Goal: Task Accomplishment & Management: Manage account settings

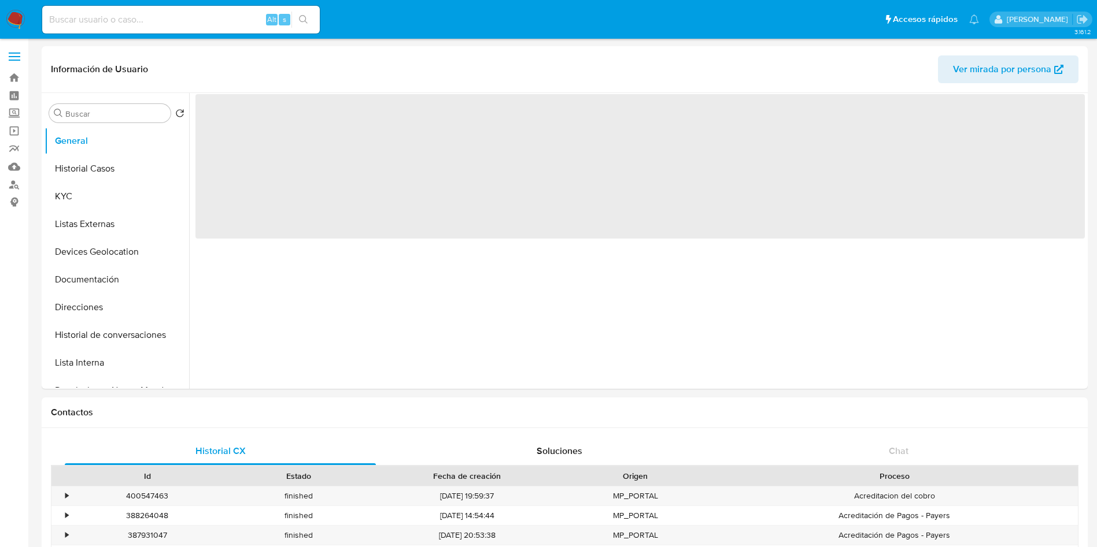
select select "10"
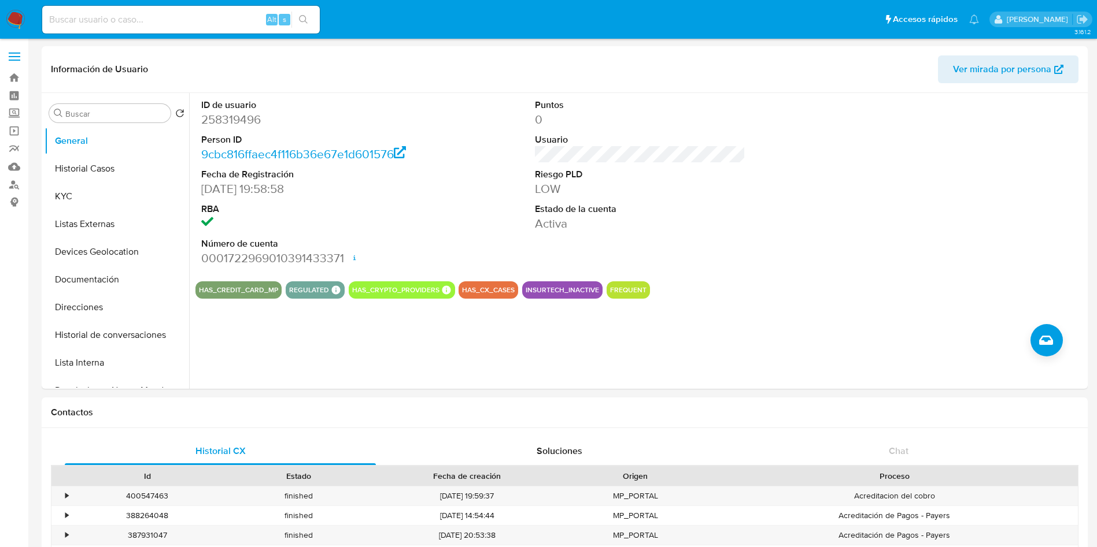
click at [21, 18] on img at bounding box center [16, 20] width 20 height 20
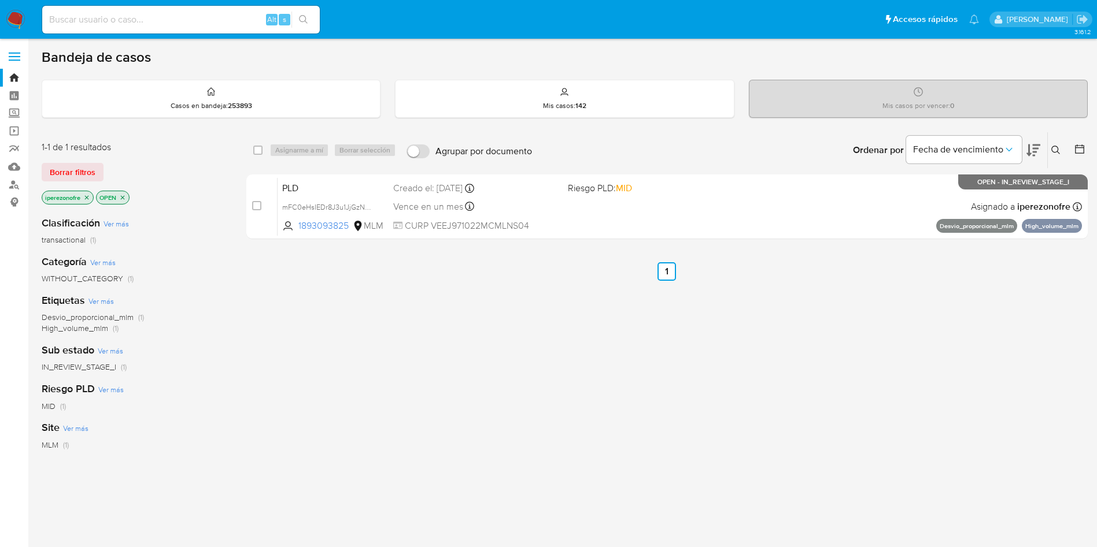
click at [1056, 146] on icon at bounding box center [1055, 150] width 9 height 9
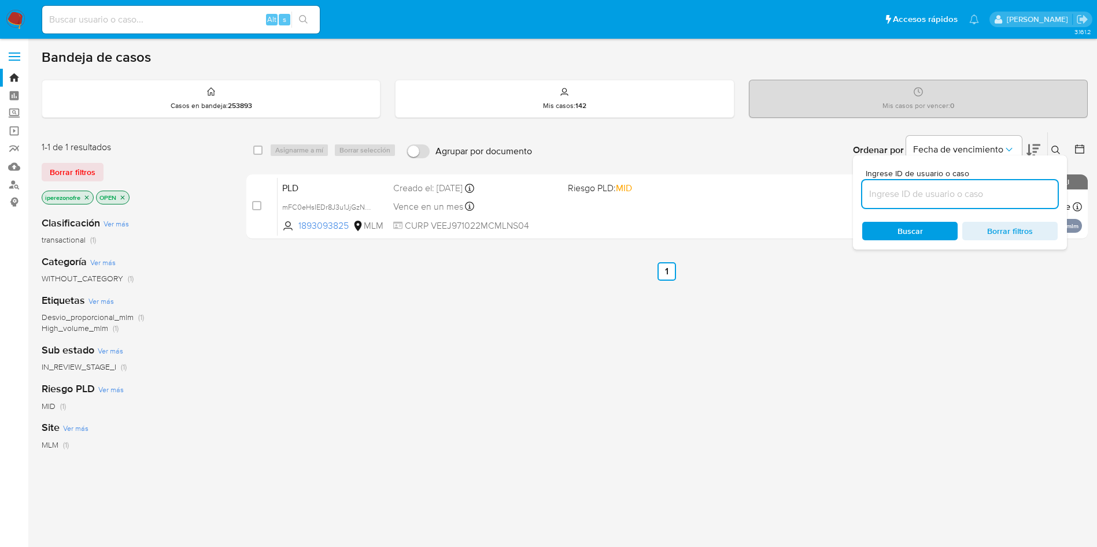
click at [937, 195] on input at bounding box center [959, 194] width 195 height 15
type input "1515985734"
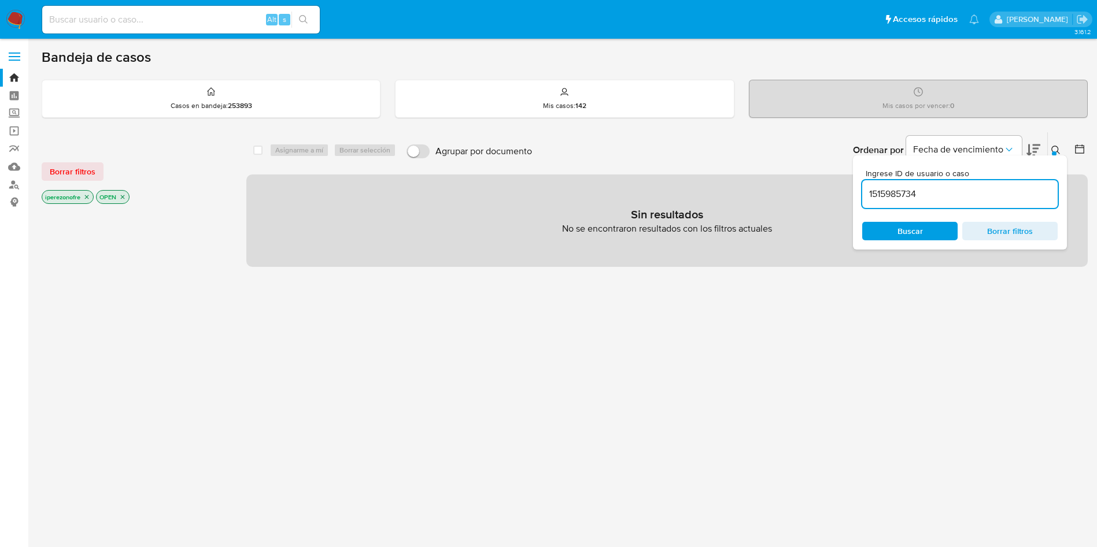
click at [913, 233] on span "Buscar" at bounding box center [909, 231] width 25 height 18
click at [89, 194] on icon "close-filter" at bounding box center [86, 197] width 7 height 7
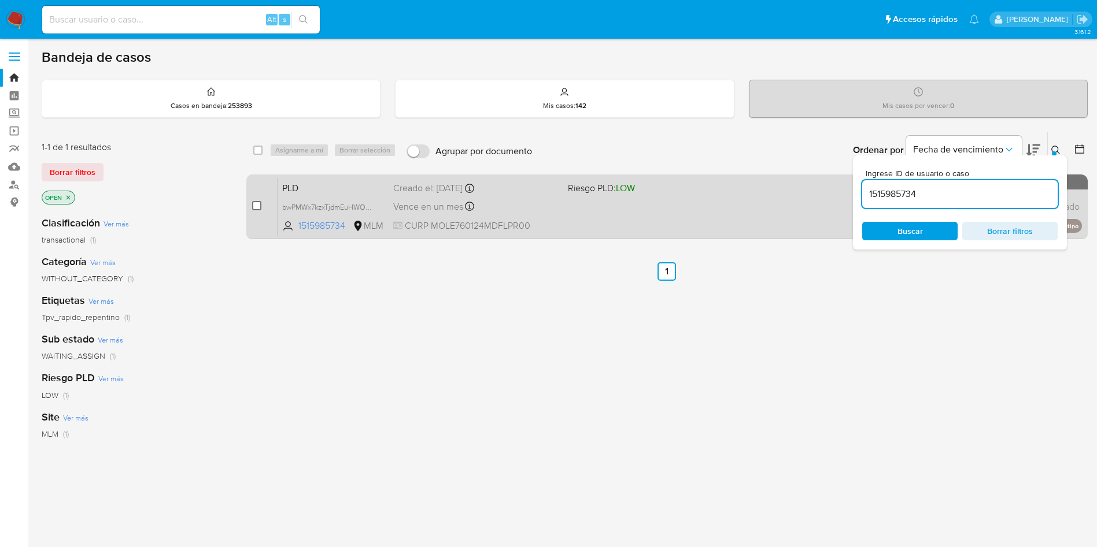
click at [259, 208] on input "checkbox" at bounding box center [256, 205] width 9 height 9
checkbox input "true"
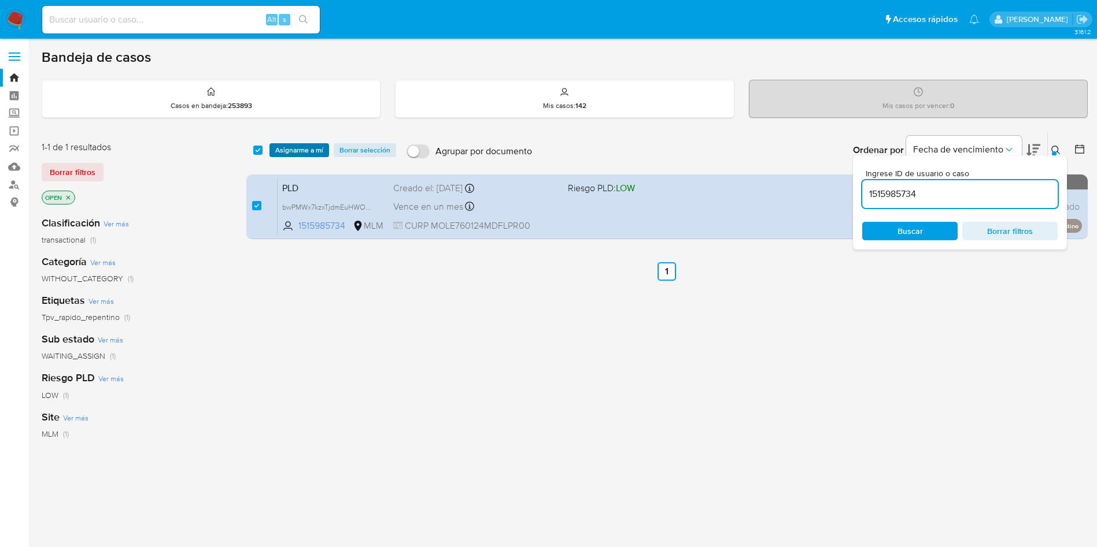
click at [302, 147] on span "Asignarme a mí" at bounding box center [299, 151] width 48 height 12
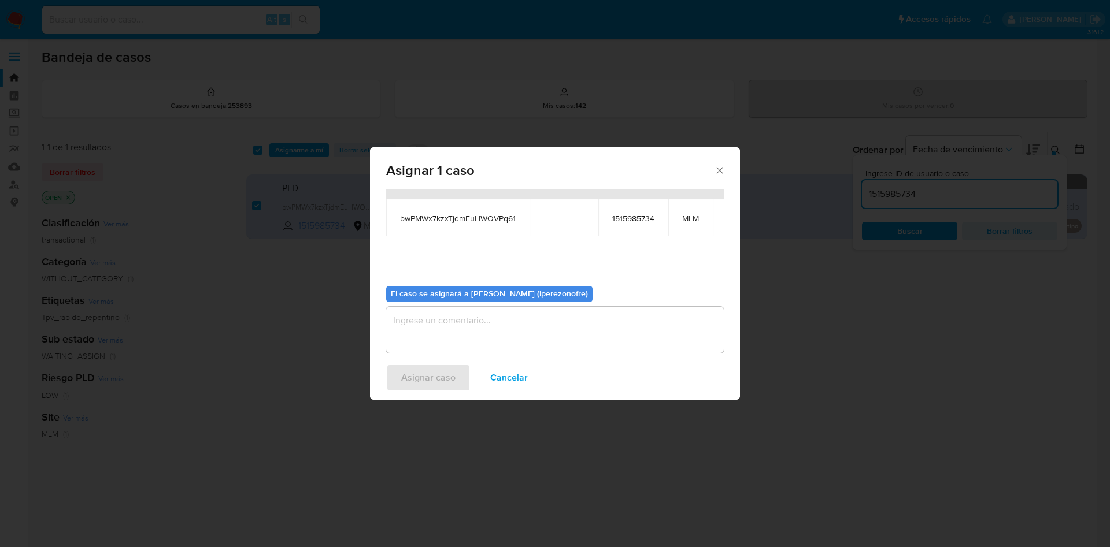
scroll to position [73, 0]
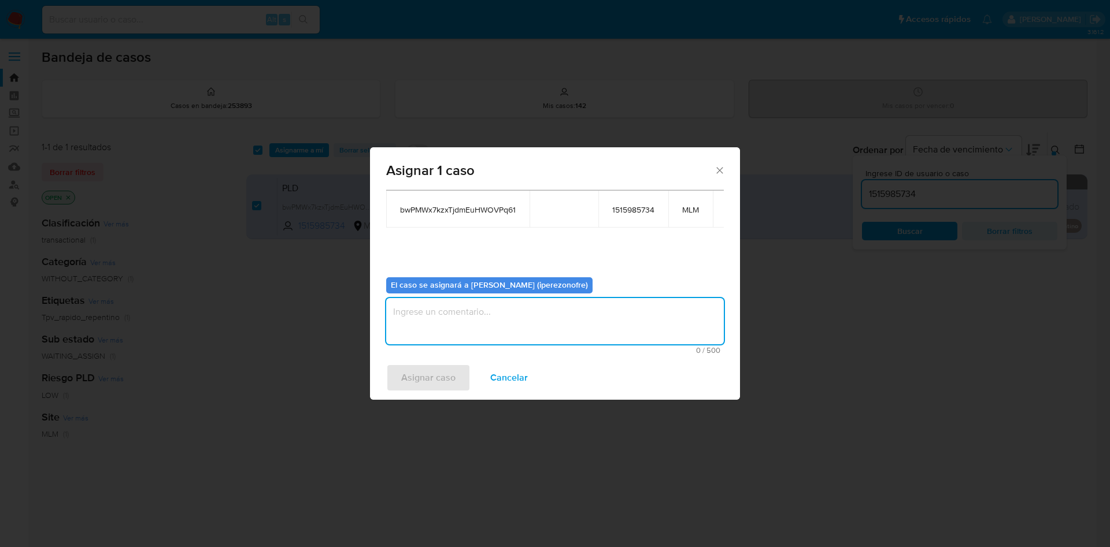
click at [542, 307] on textarea "assign-modal" at bounding box center [555, 321] width 338 height 46
type textarea "IPO"
click at [442, 365] on span "Asignar caso" at bounding box center [428, 377] width 54 height 25
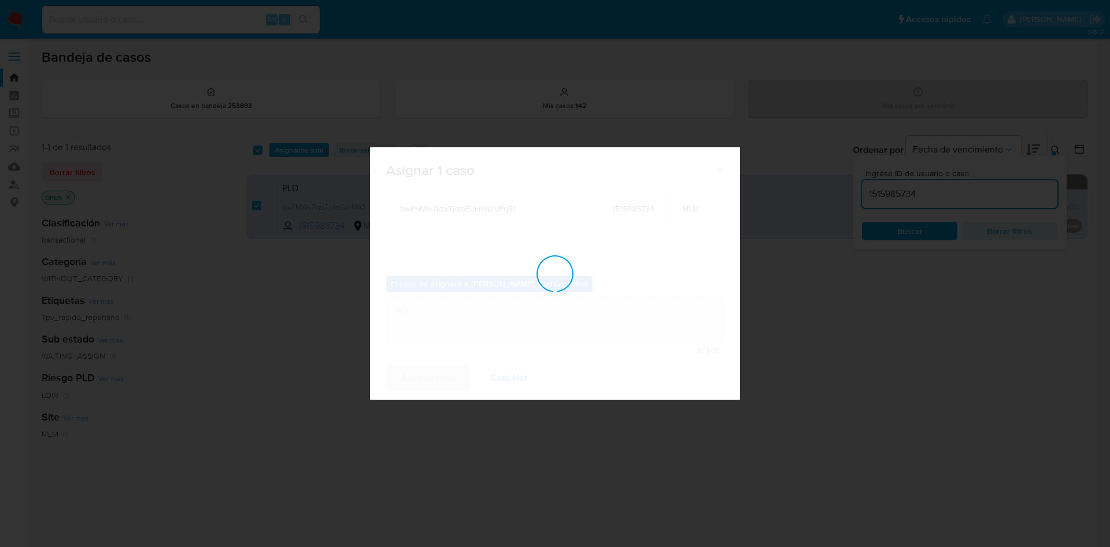
click at [442, 365] on div "assign-modal" at bounding box center [555, 273] width 370 height 253
checkbox input "false"
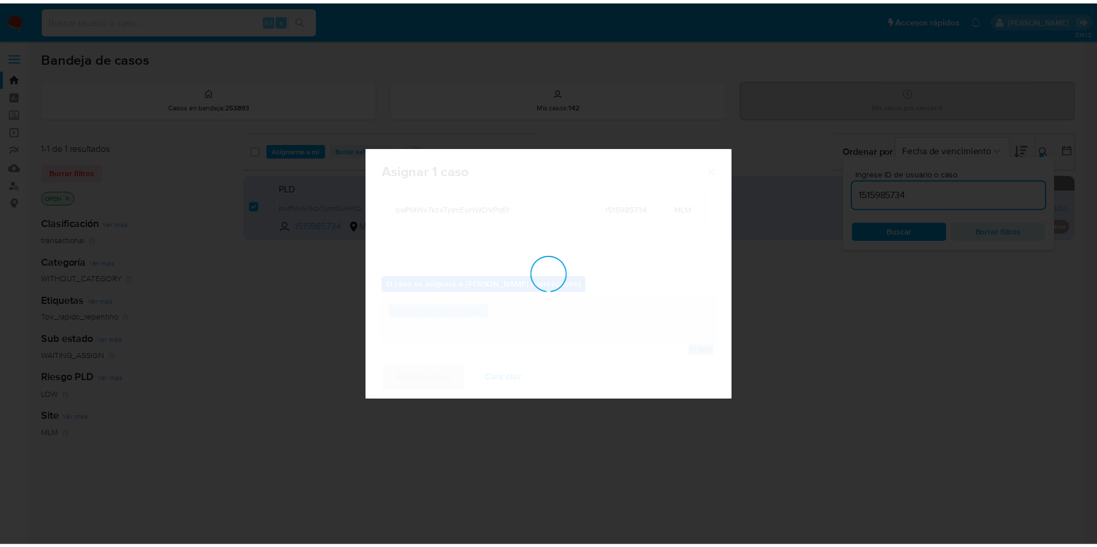
scroll to position [70, 0]
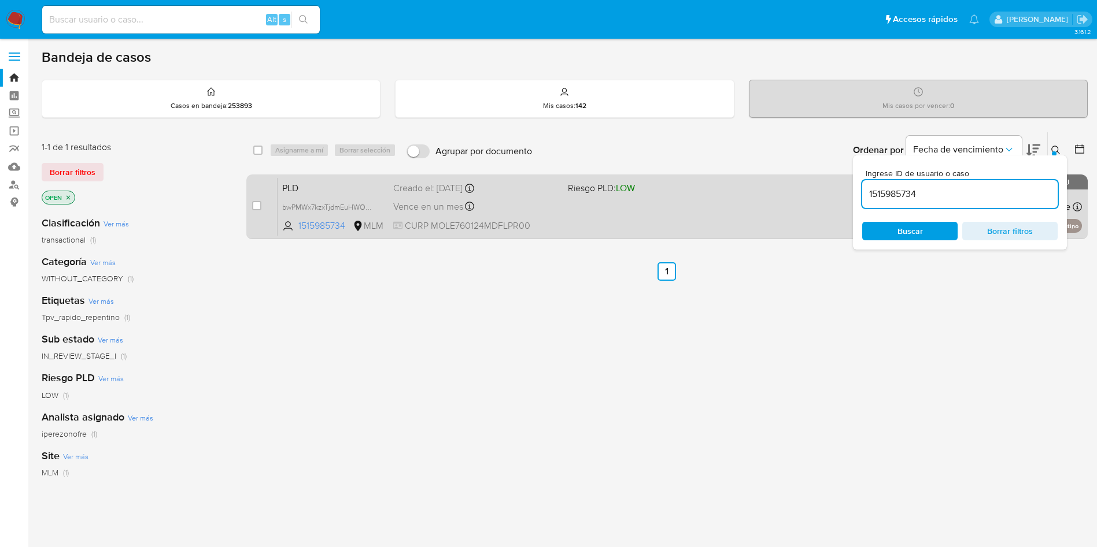
click at [588, 208] on div "PLD bwPMWx7kzxTjdmEuHWOVPq61 1515985734 MLM Riesgo PLD: LOW Creado el: 12/09/20…" at bounding box center [679, 206] width 804 height 58
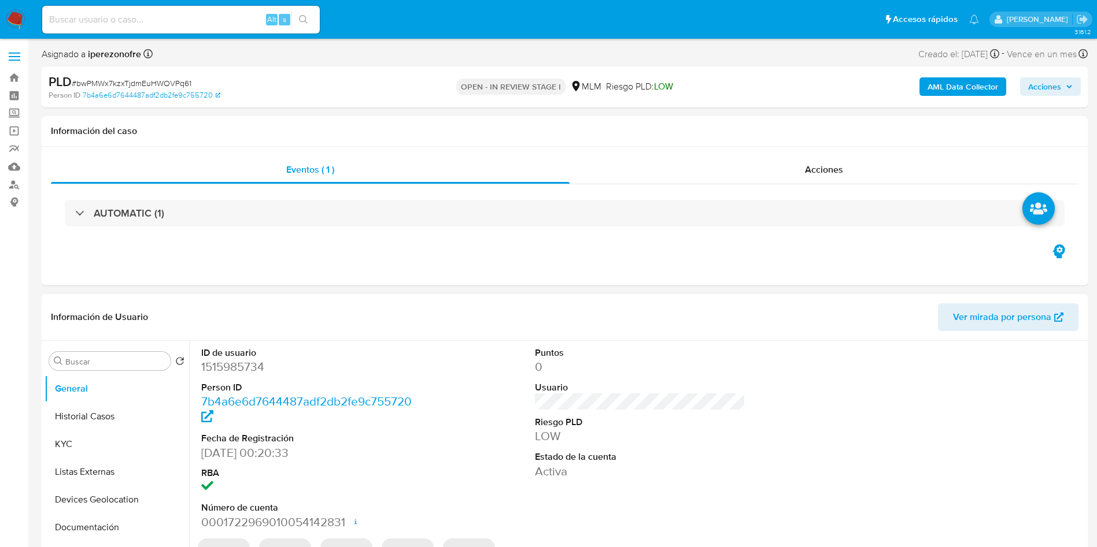
select select "10"
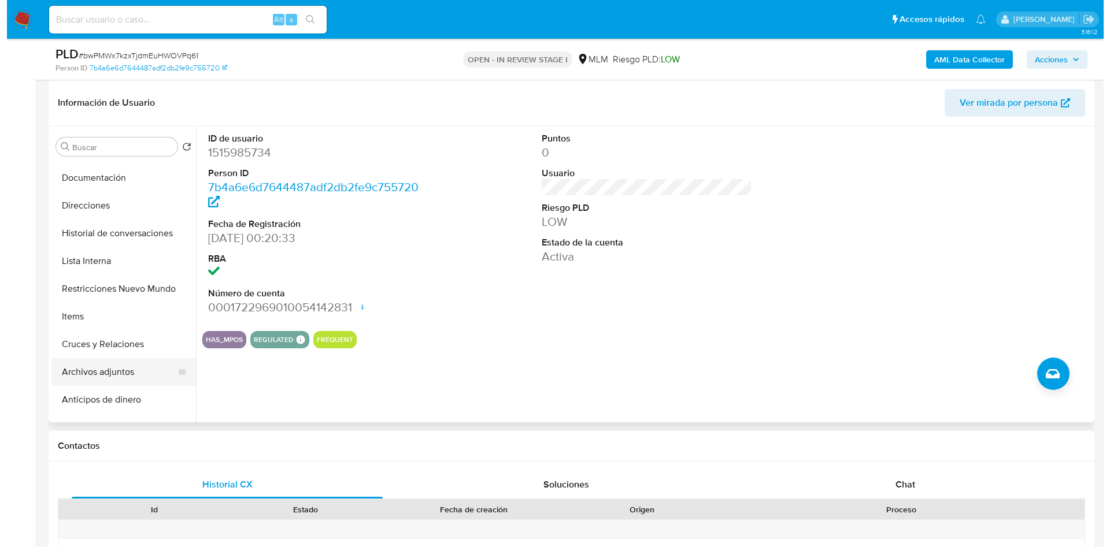
scroll to position [173, 0]
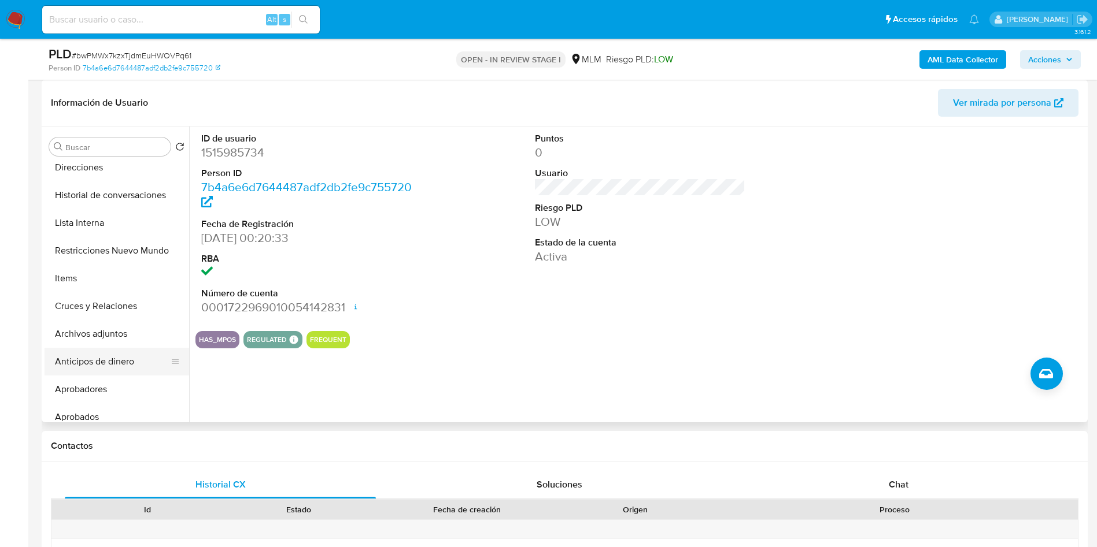
click at [96, 365] on button "Anticipos de dinero" at bounding box center [112, 362] width 135 height 28
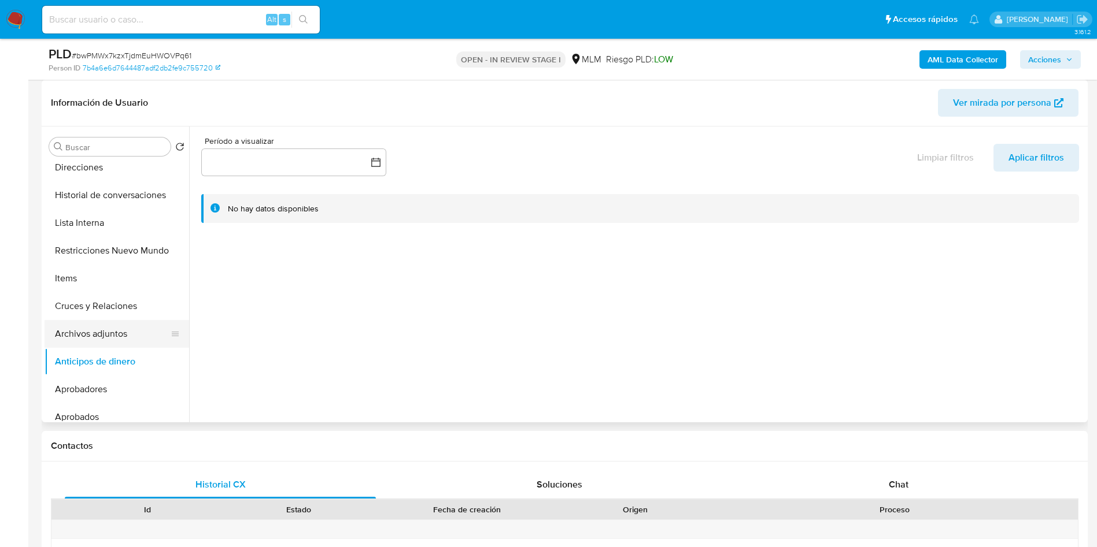
click at [102, 331] on button "Archivos adjuntos" at bounding box center [112, 334] width 135 height 28
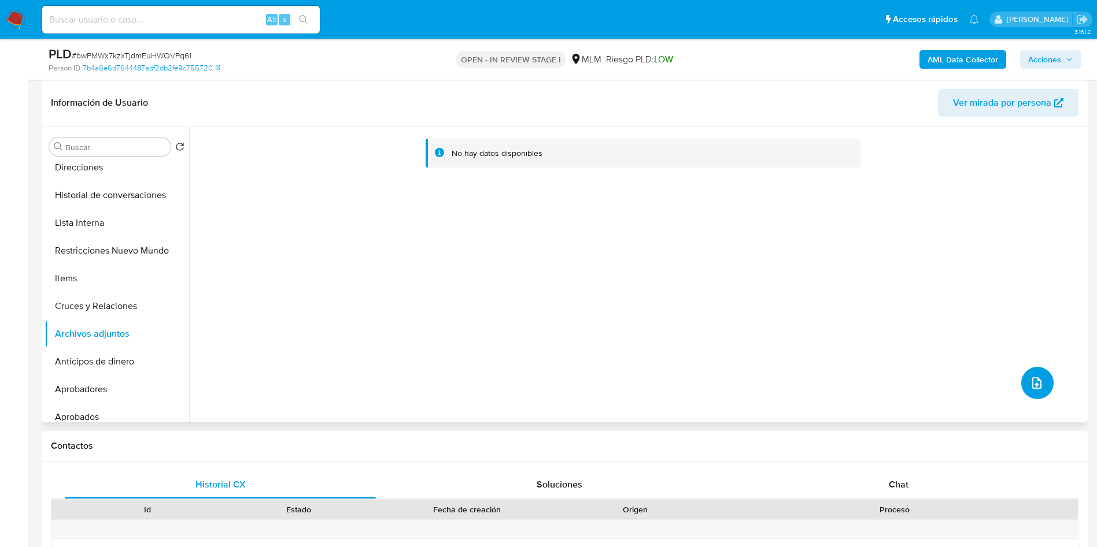
click at [1030, 385] on icon "upload-file" at bounding box center [1037, 383] width 14 height 14
click at [1041, 379] on button "upload-file" at bounding box center [1037, 383] width 32 height 32
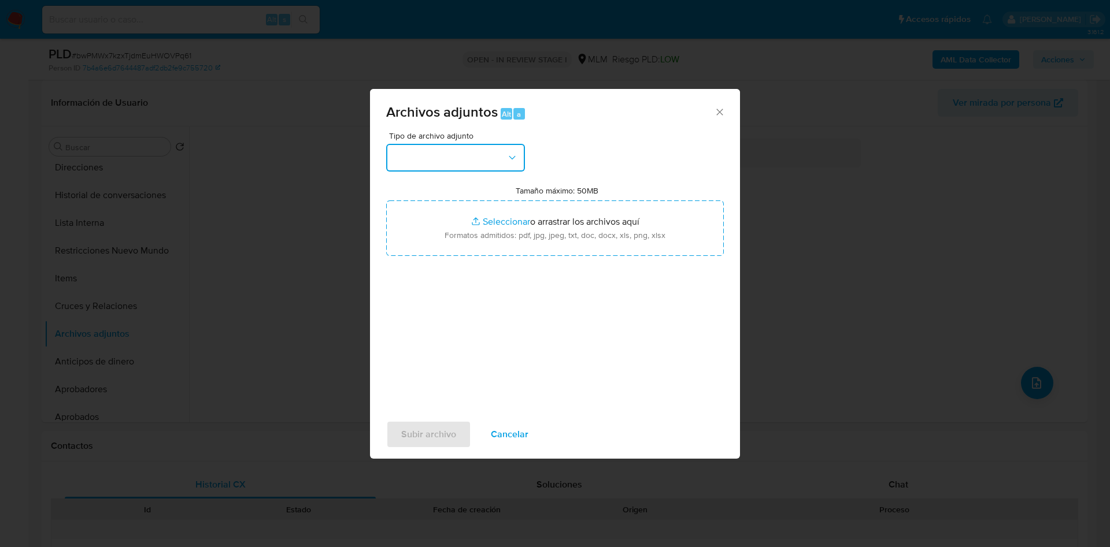
click at [489, 153] on button "button" at bounding box center [455, 158] width 139 height 28
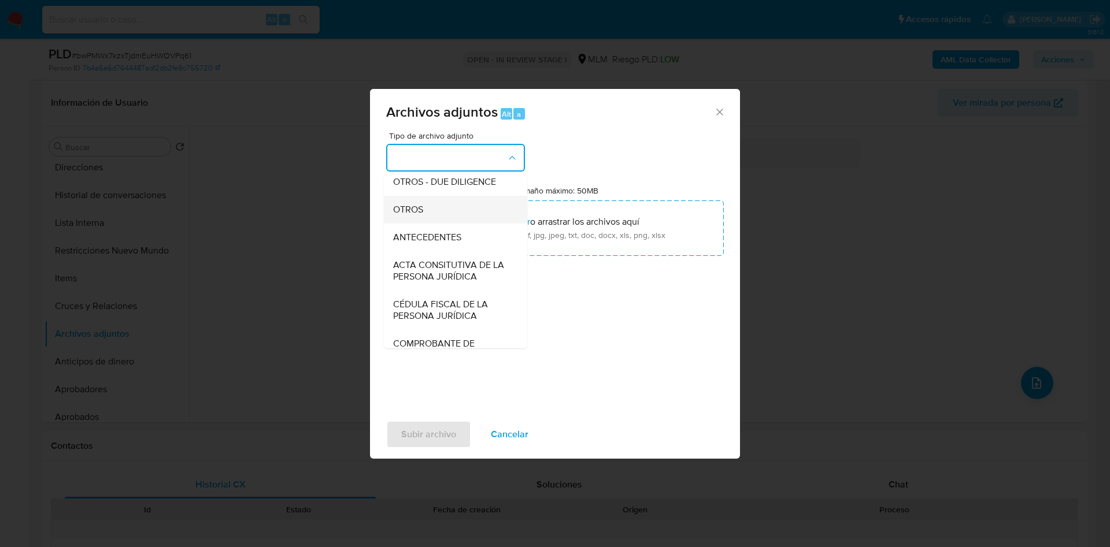
click at [415, 216] on span "OTROS" at bounding box center [408, 210] width 30 height 12
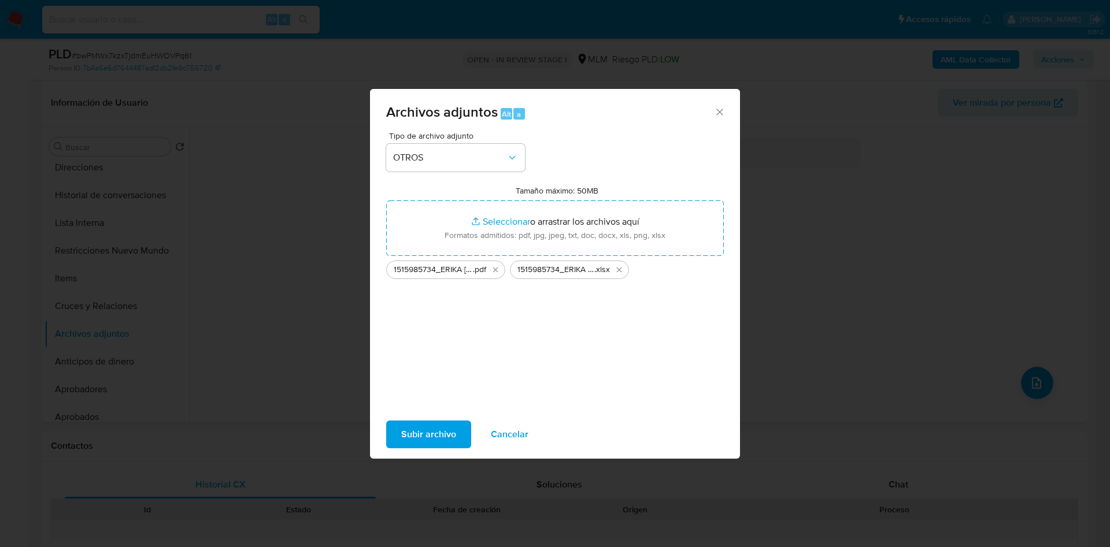
click at [430, 432] on span "Subir archivo" at bounding box center [428, 434] width 55 height 25
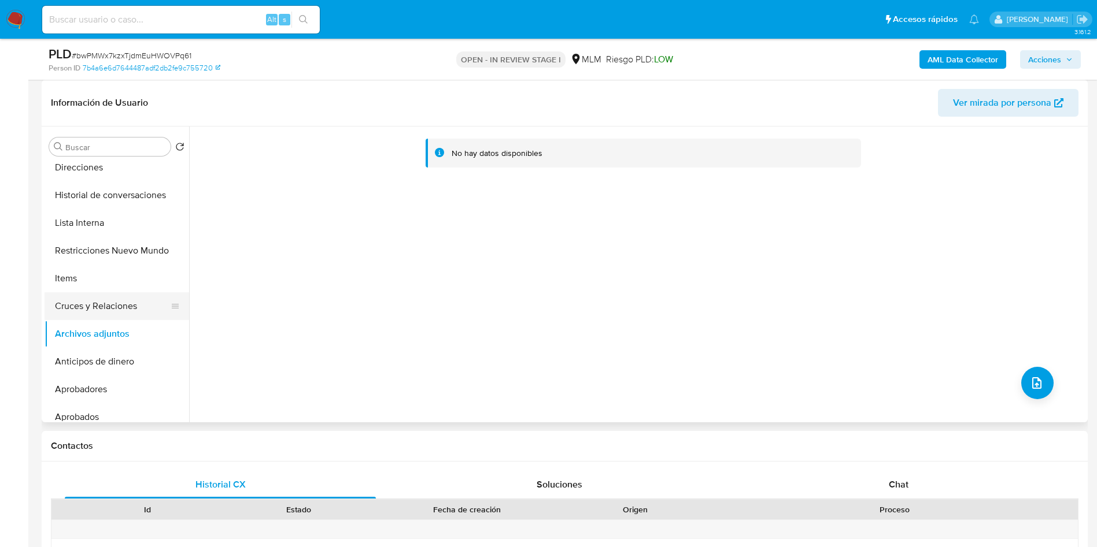
click at [111, 301] on button "Cruces y Relaciones" at bounding box center [112, 307] width 135 height 28
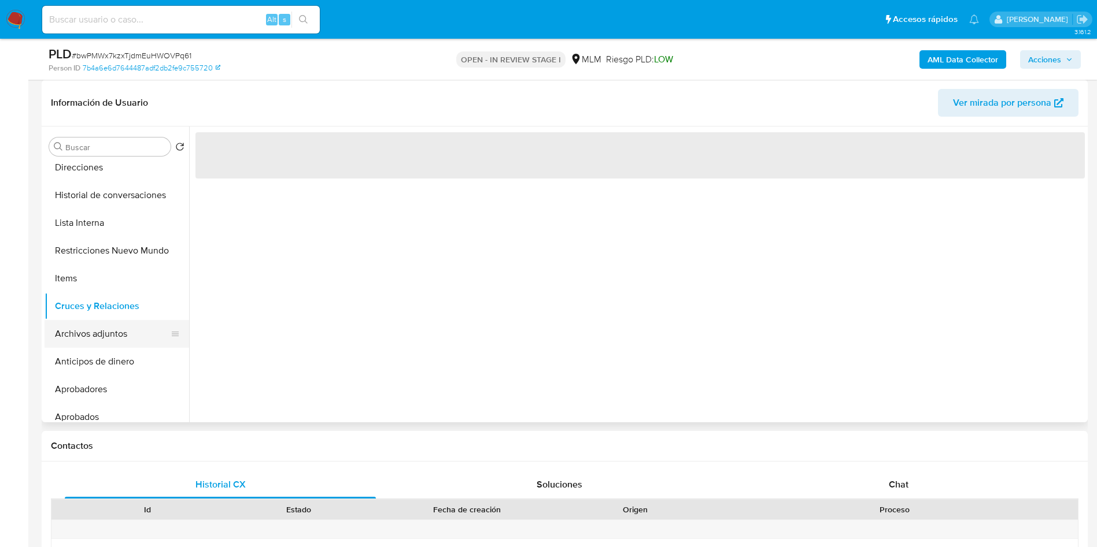
click at [114, 334] on button "Archivos adjuntos" at bounding box center [112, 334] width 135 height 28
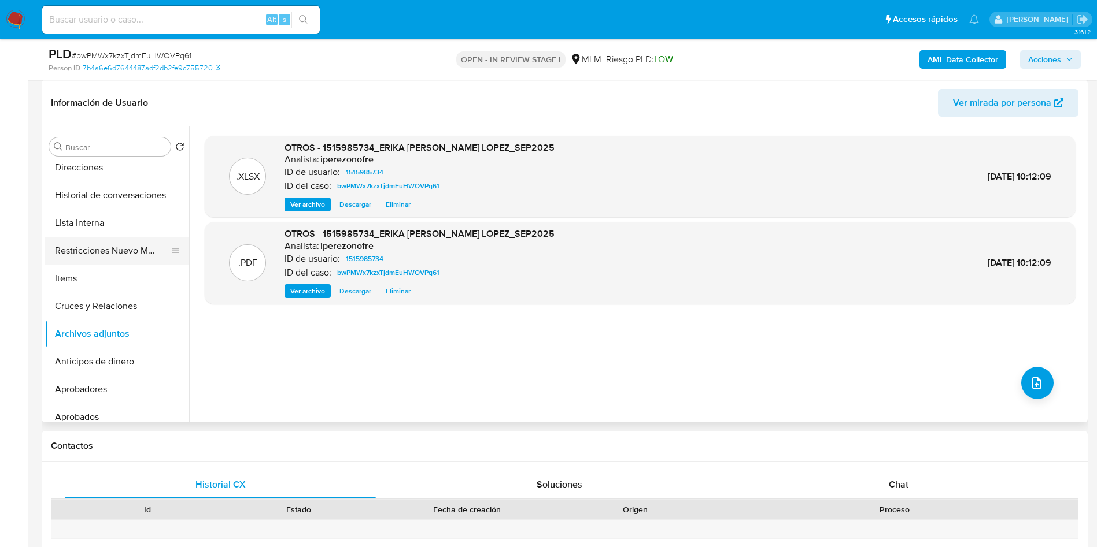
scroll to position [0, 0]
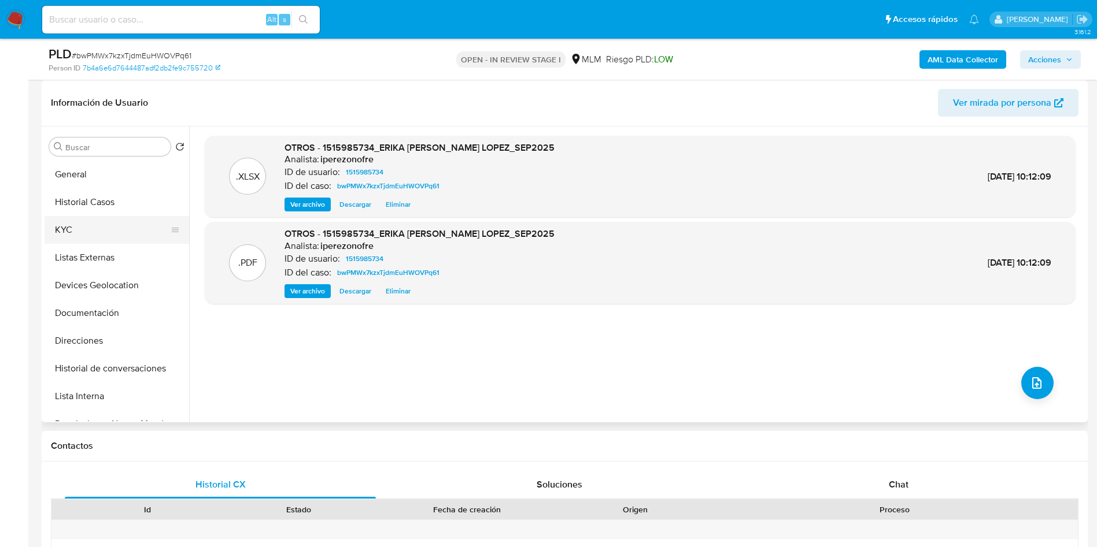
click at [96, 236] on button "KYC" at bounding box center [112, 230] width 135 height 28
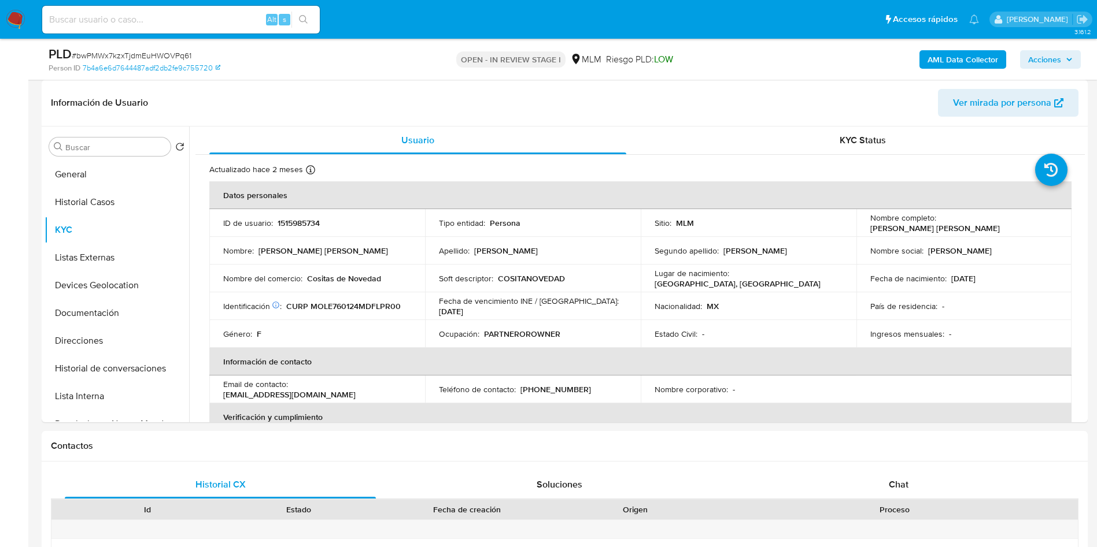
click at [1067, 57] on icon "button" at bounding box center [1068, 59] width 7 height 7
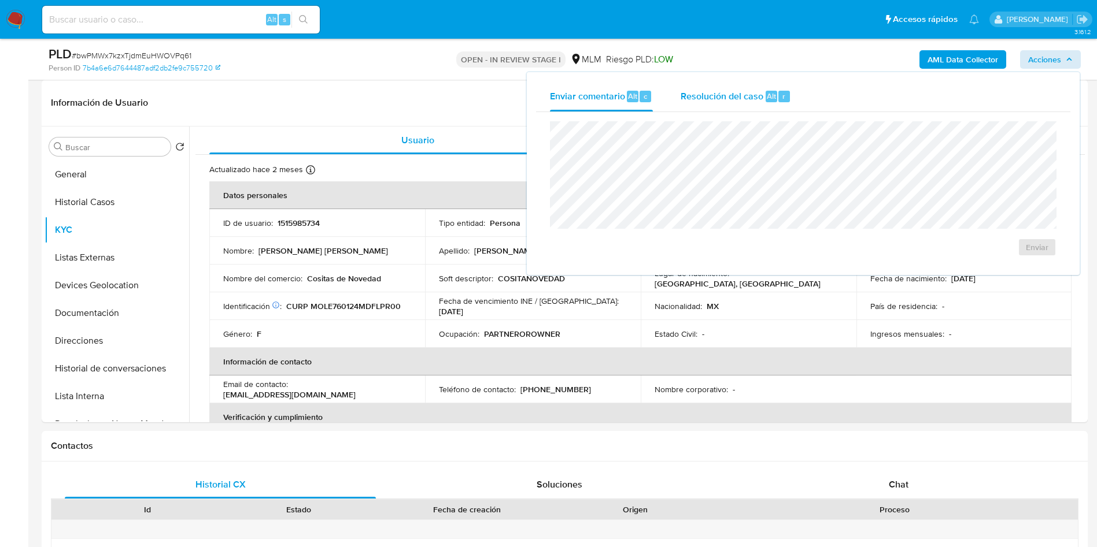
click at [721, 90] on span "Resolución del caso" at bounding box center [721, 95] width 83 height 13
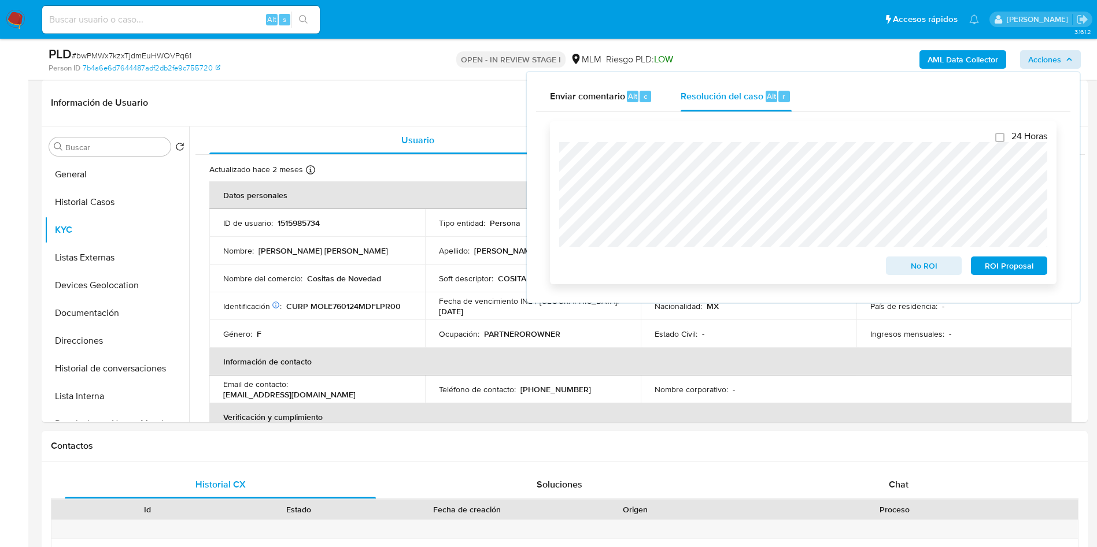
click at [1006, 272] on span "ROI Proposal" at bounding box center [1009, 266] width 60 height 16
click at [1006, 272] on div "ROI Proposal" at bounding box center [1006, 263] width 81 height 23
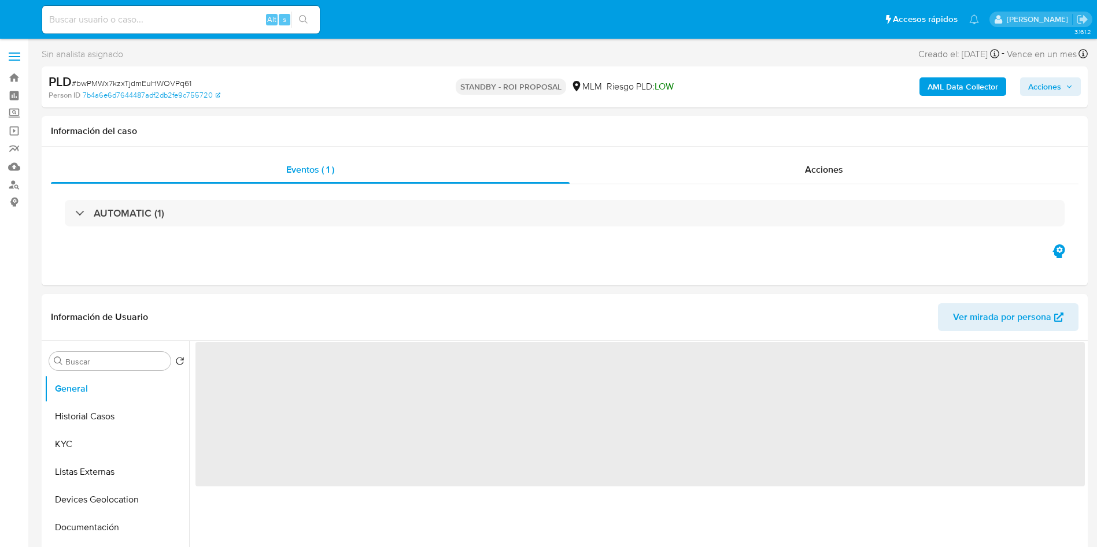
select select "10"
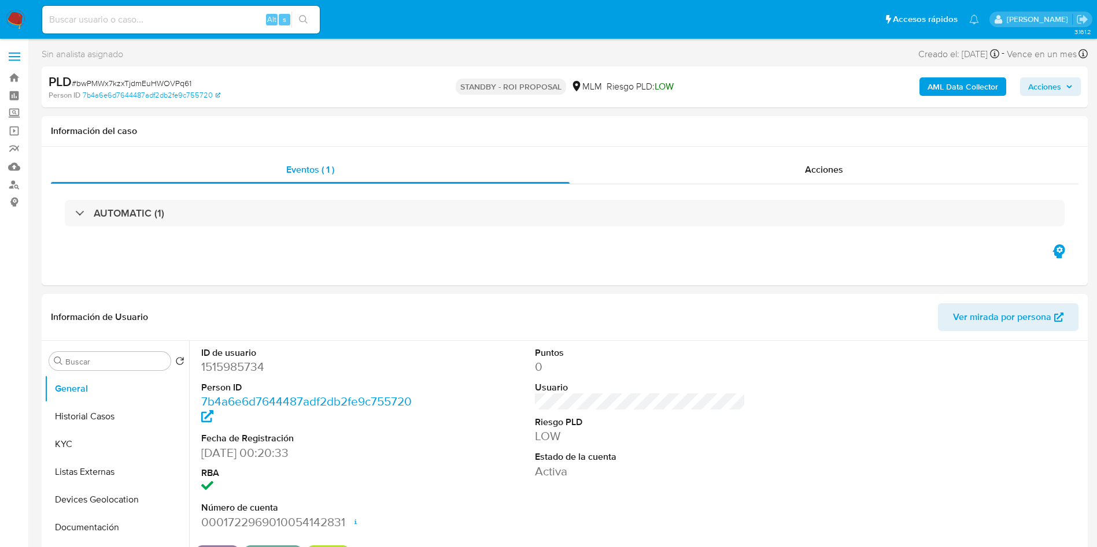
click at [76, 18] on input at bounding box center [180, 19] width 277 height 15
paste input "1688101331"
type input "1688101331"
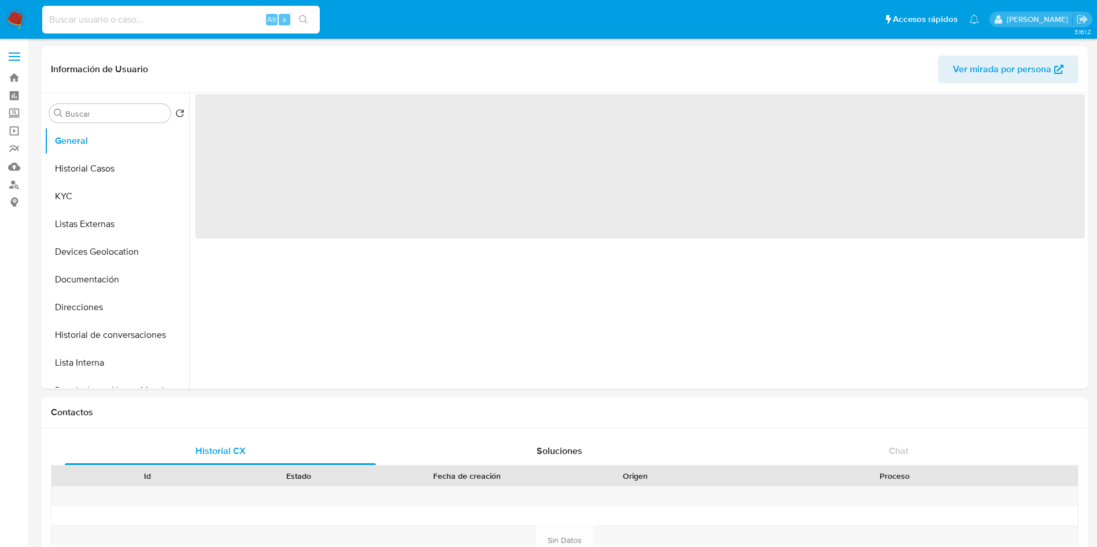
click at [76, 18] on input at bounding box center [180, 19] width 277 height 15
paste input "1688101331"
type input "1688101331"
select select "10"
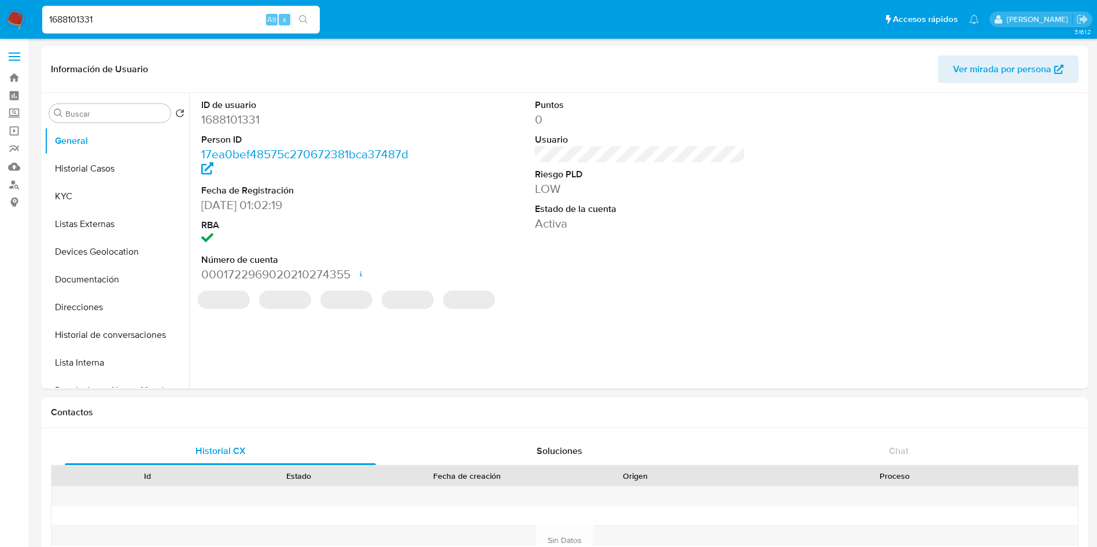
type input "1688101331"
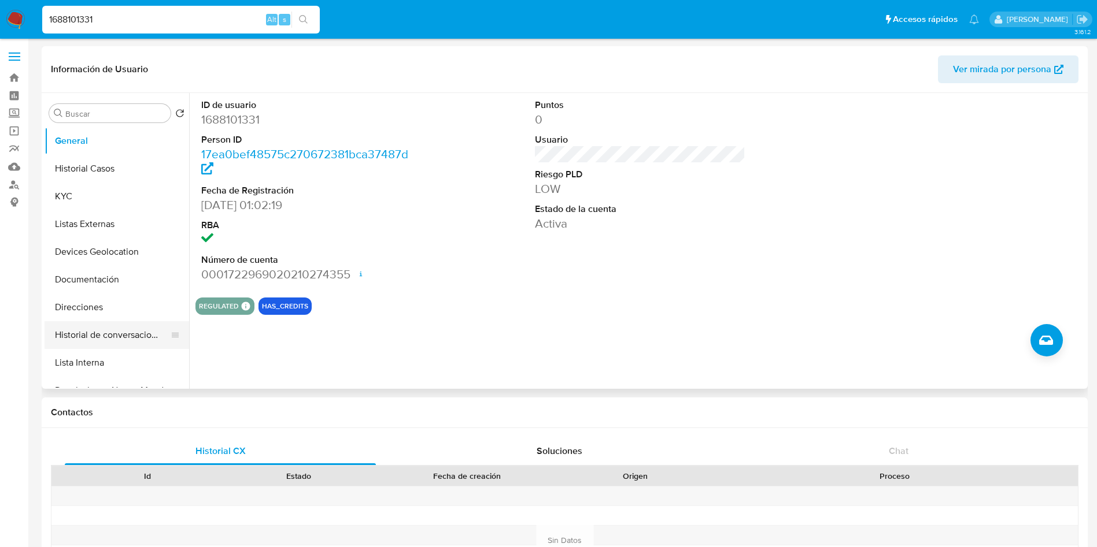
click at [107, 341] on button "Historial de conversaciones" at bounding box center [112, 335] width 135 height 28
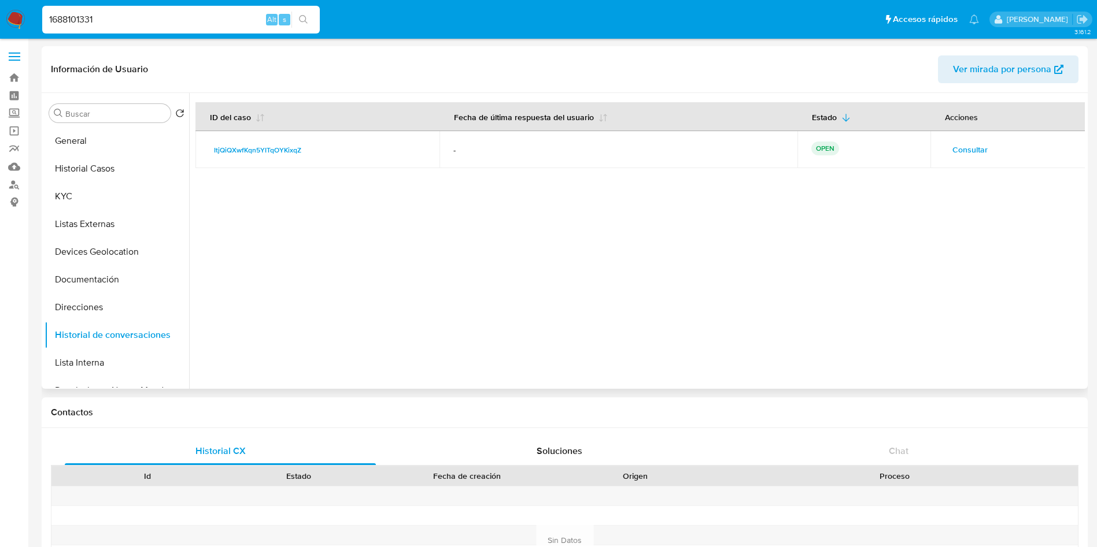
click at [967, 142] on span "Consultar" at bounding box center [969, 150] width 35 height 16
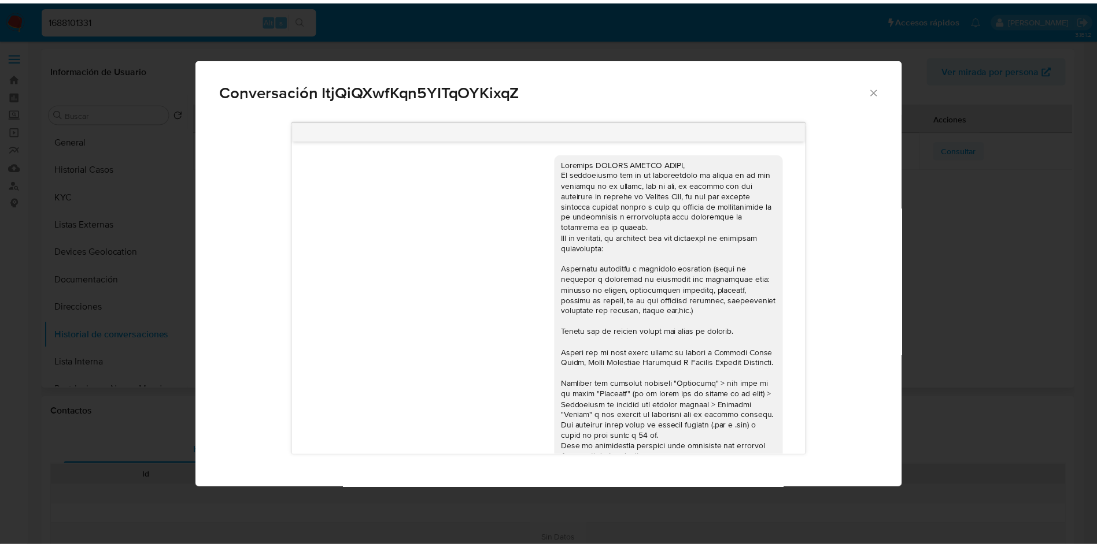
scroll to position [129, 0]
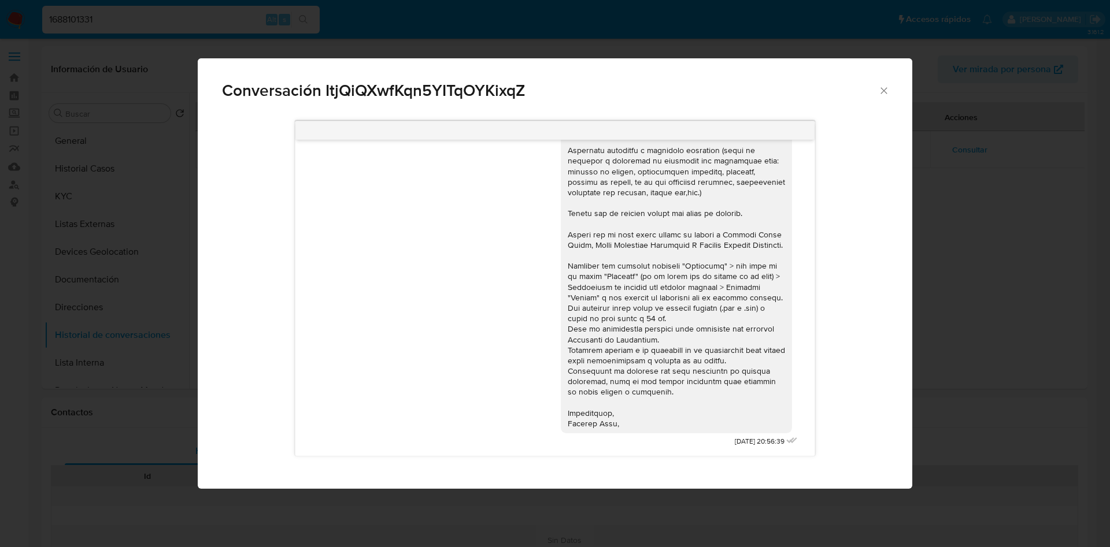
click at [881, 86] on icon "Cerrar" at bounding box center [884, 91] width 12 height 12
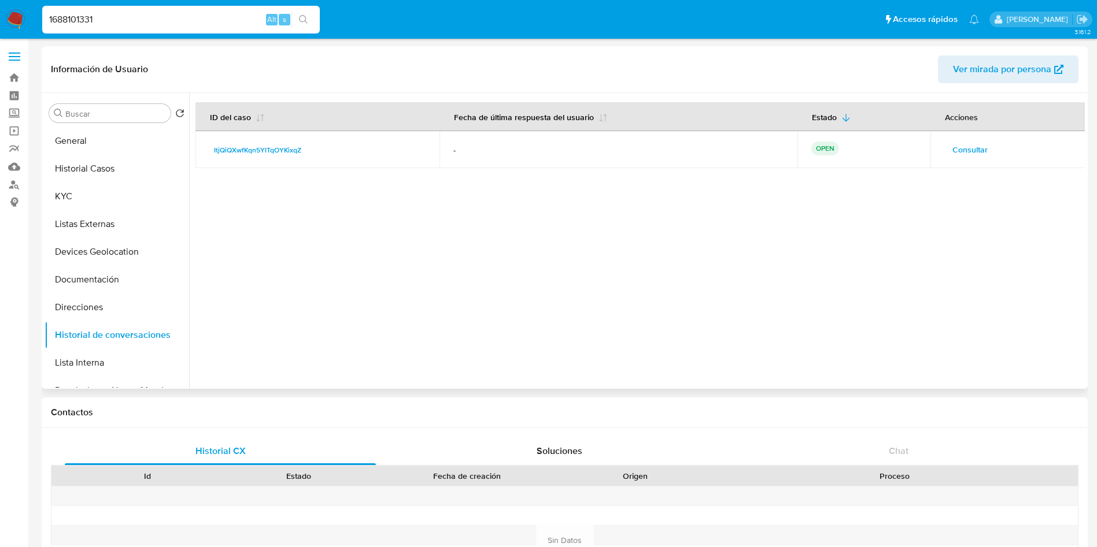
click at [597, 262] on div at bounding box center [637, 241] width 896 height 296
